Goal: Task Accomplishment & Management: Manage account settings

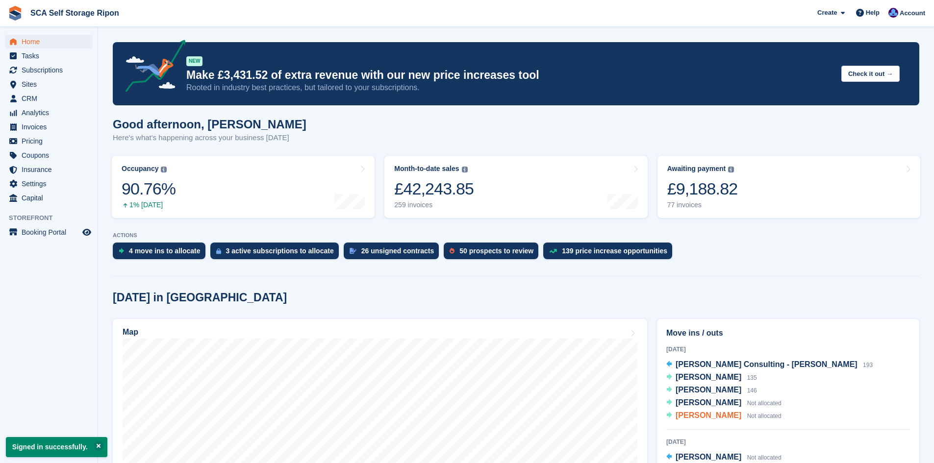
click at [703, 416] on span "Indulis Slaidins" at bounding box center [709, 415] width 66 height 8
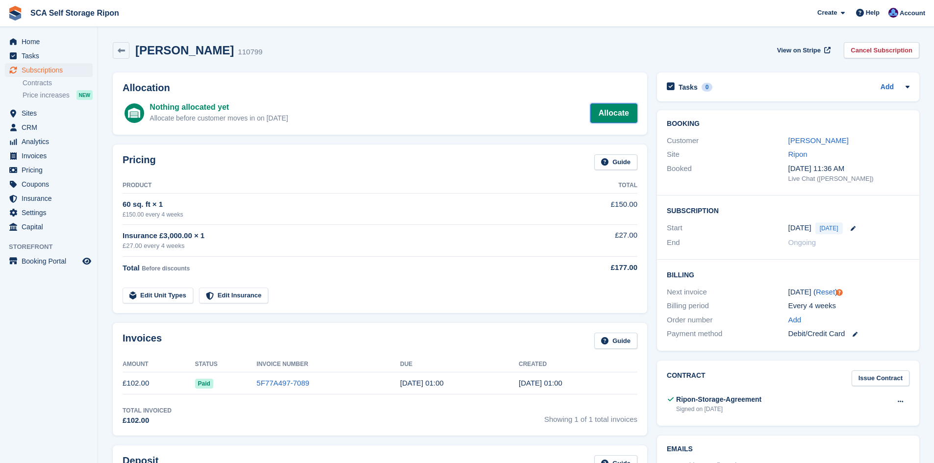
click at [619, 118] on link "Allocate" at bounding box center [613, 113] width 47 height 20
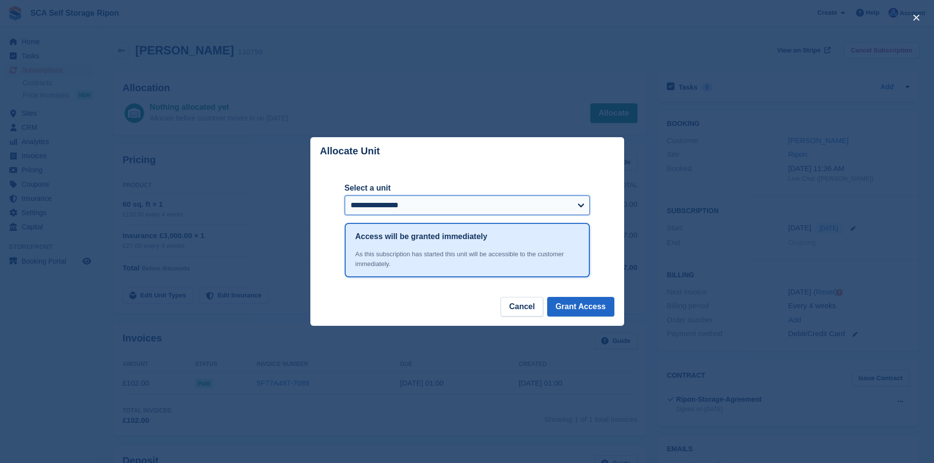
click at [437, 204] on select "**********" at bounding box center [467, 206] width 245 height 20
select select "*****"
click at [437, 204] on select "**********" at bounding box center [467, 206] width 245 height 20
click at [598, 303] on button "Grant Access" at bounding box center [580, 307] width 67 height 20
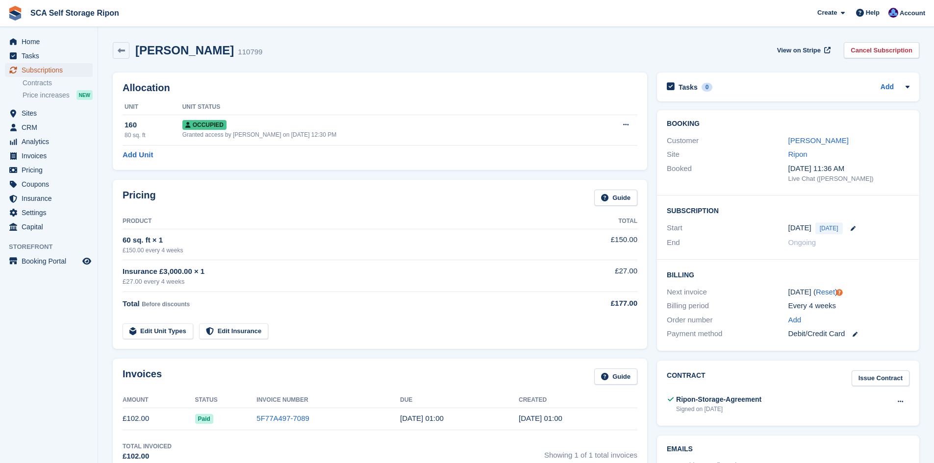
click at [59, 73] on span "Subscriptions" at bounding box center [51, 70] width 59 height 14
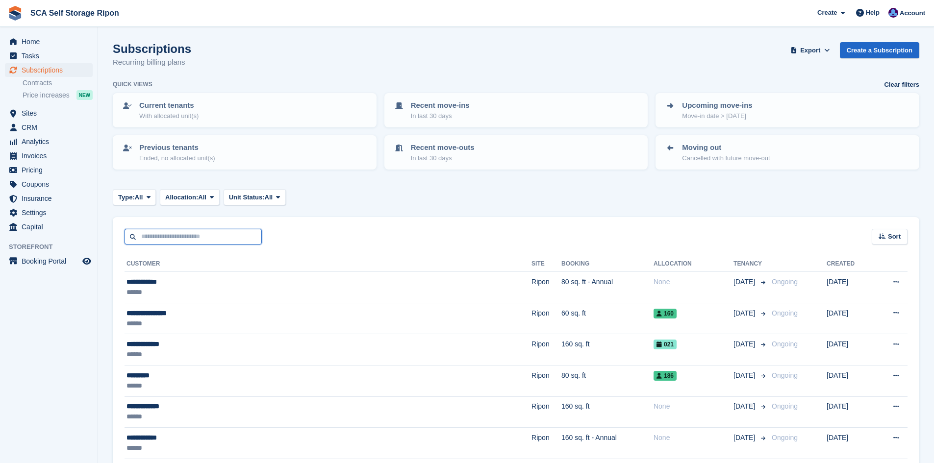
click at [173, 238] on input "text" at bounding box center [193, 237] width 137 height 16
click at [58, 45] on span "Home" at bounding box center [51, 42] width 59 height 14
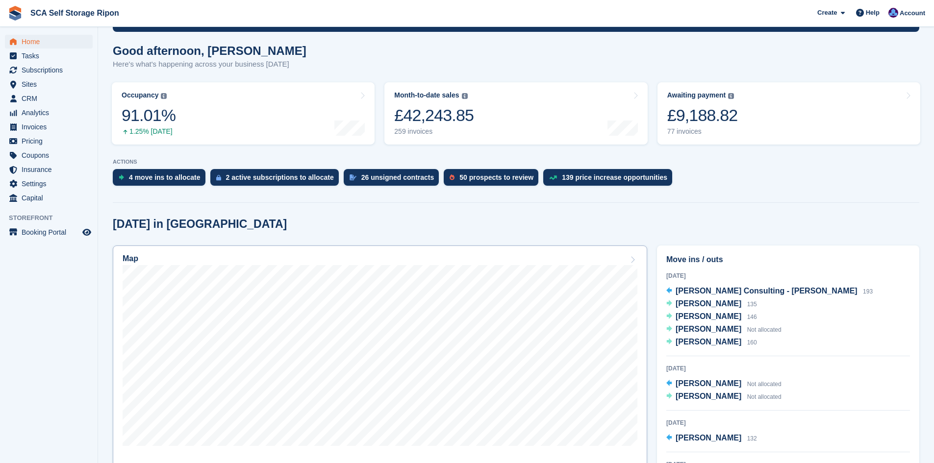
scroll to position [184, 0]
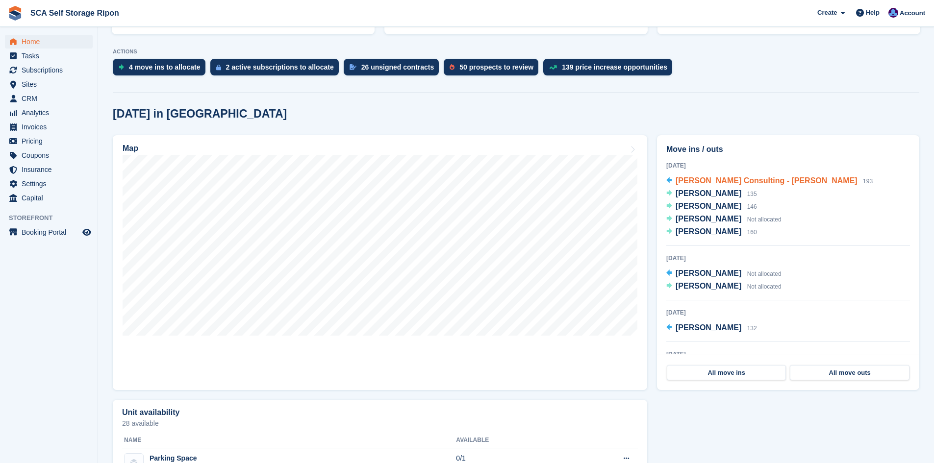
click at [795, 183] on span "[PERSON_NAME] Consulting - [PERSON_NAME]" at bounding box center [767, 181] width 182 height 8
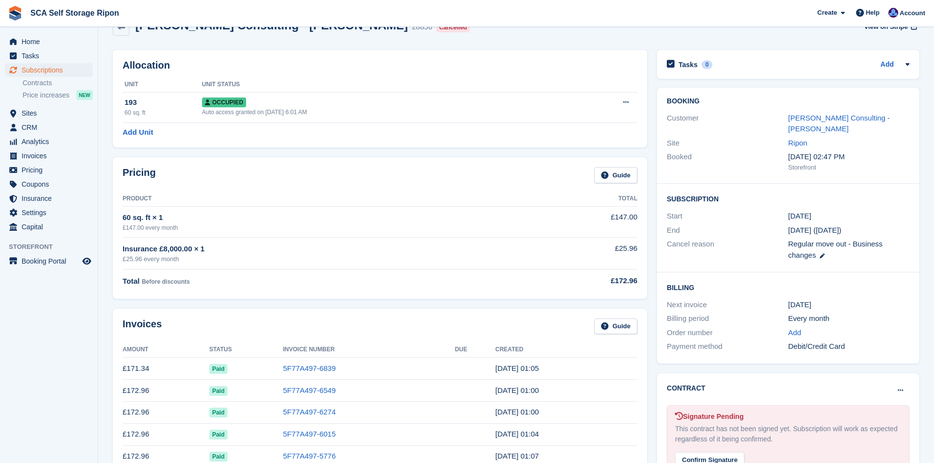
scroll to position [74, 0]
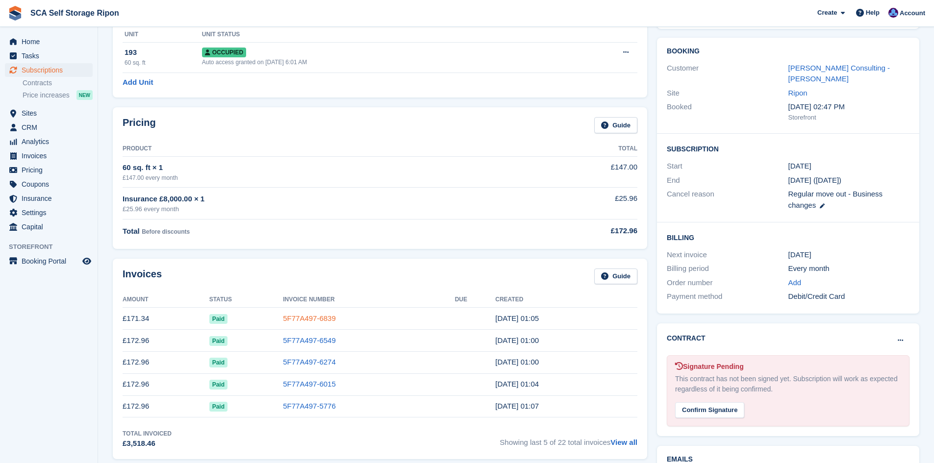
click at [293, 320] on link "5F77A497-6839" at bounding box center [309, 318] width 53 height 8
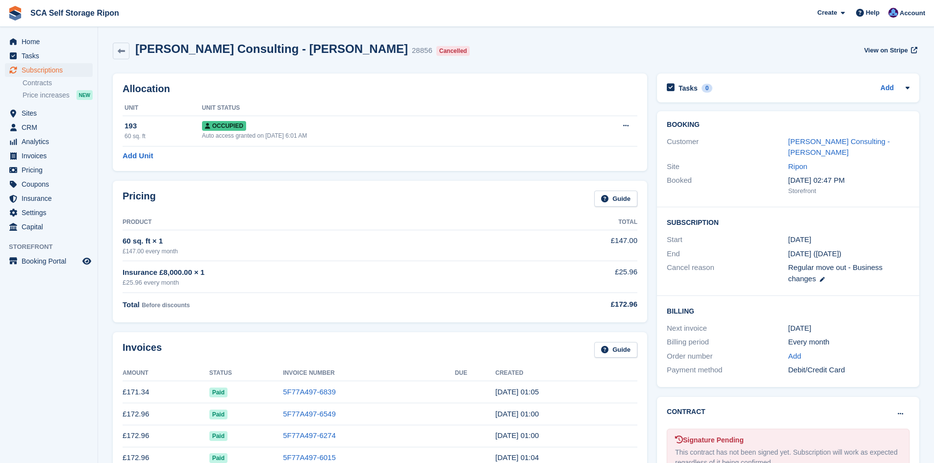
scroll to position [74, 0]
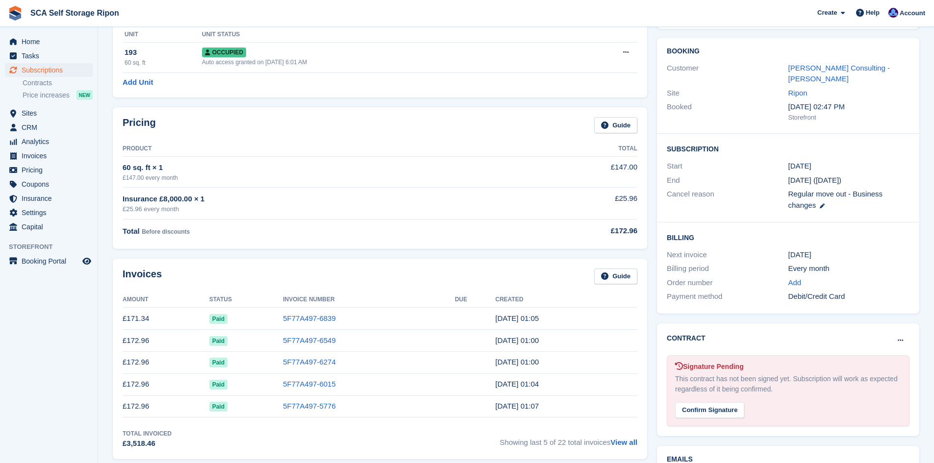
click at [308, 332] on td "5F77A497-6549" at bounding box center [369, 341] width 172 height 22
click at [309, 343] on link "5F77A497-6549" at bounding box center [309, 340] width 53 height 8
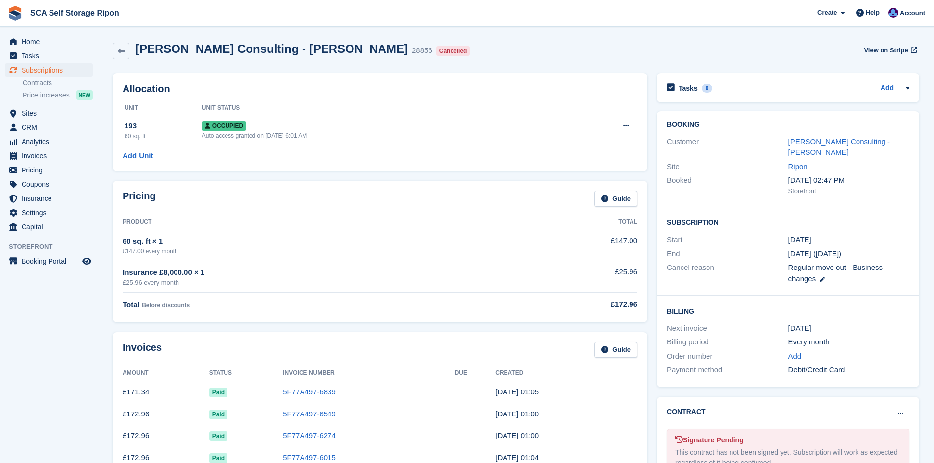
scroll to position [74, 0]
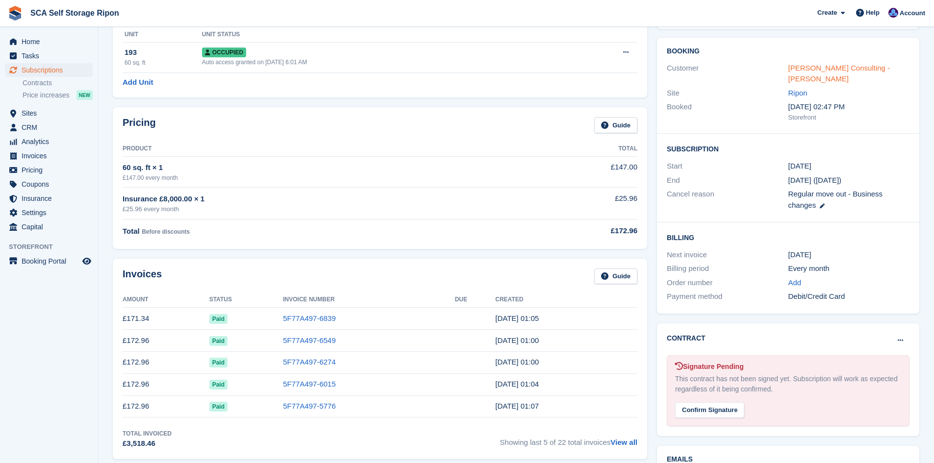
click at [803, 67] on link "Mitchell Hall Consulting - Ryan Mitchell" at bounding box center [840, 74] width 102 height 20
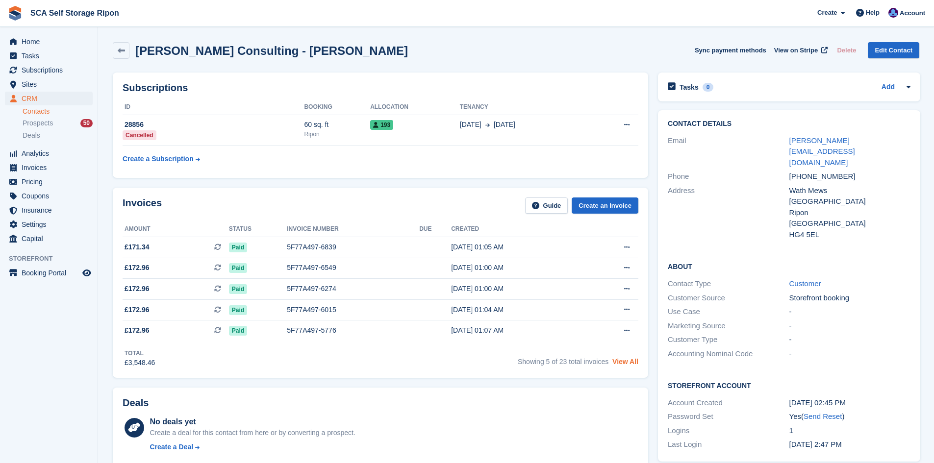
click at [618, 365] on link "View All" at bounding box center [625, 362] width 26 height 8
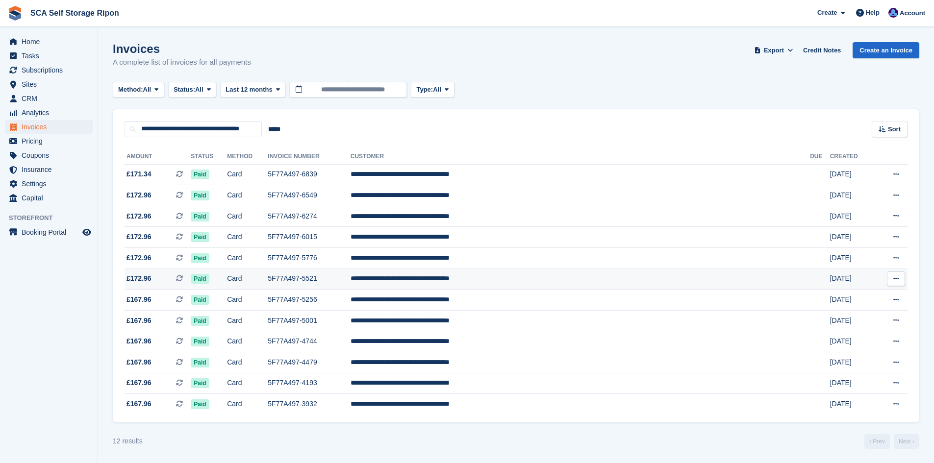
scroll to position [0, 0]
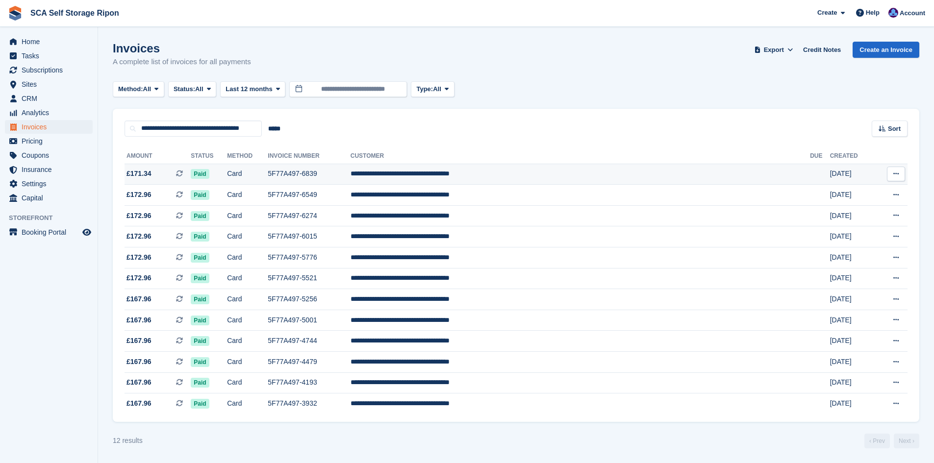
click at [227, 172] on td "Paid" at bounding box center [209, 174] width 36 height 21
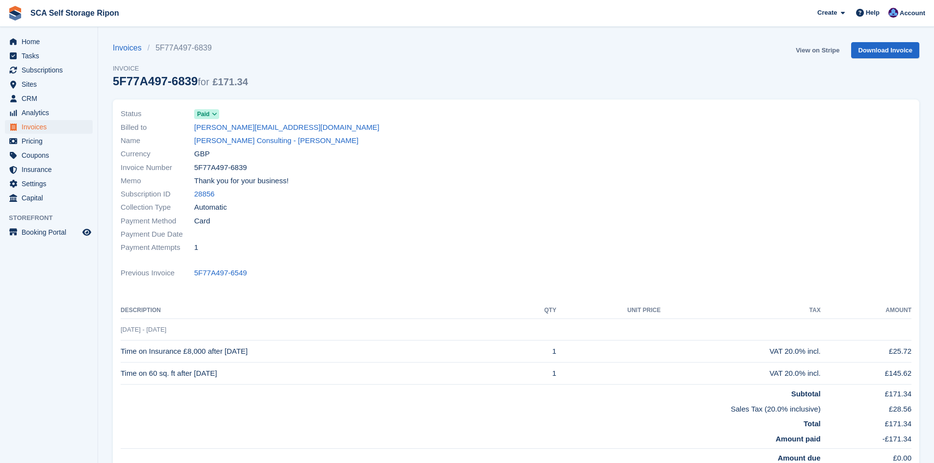
click at [818, 50] on link "View on Stripe" at bounding box center [817, 50] width 51 height 16
click at [807, 50] on link "View on Stripe" at bounding box center [817, 50] width 51 height 16
click at [57, 74] on span "Subscriptions" at bounding box center [51, 70] width 59 height 14
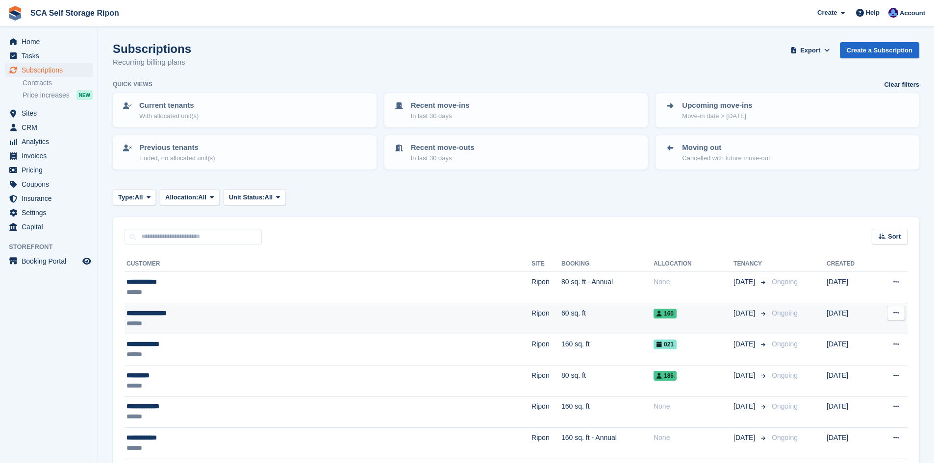
click at [277, 321] on div "******" at bounding box center [248, 324] width 243 height 10
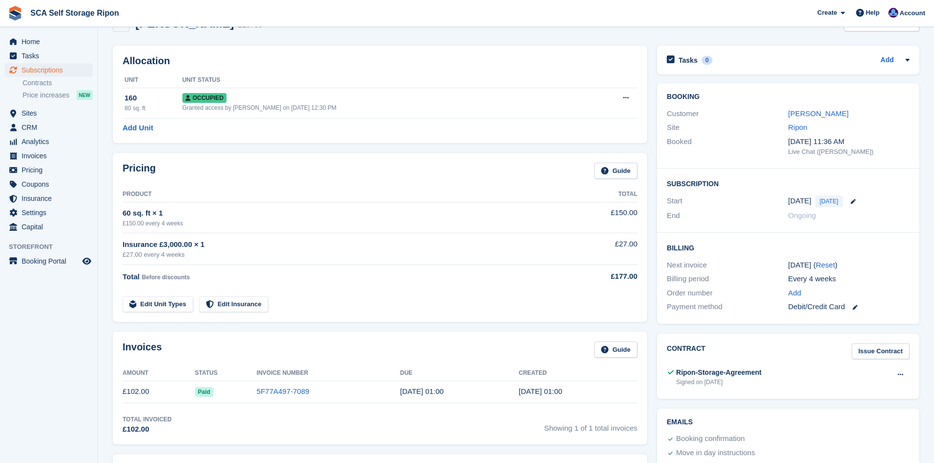
scroll to position [37, 0]
